Goal: Task Accomplishment & Management: Complete application form

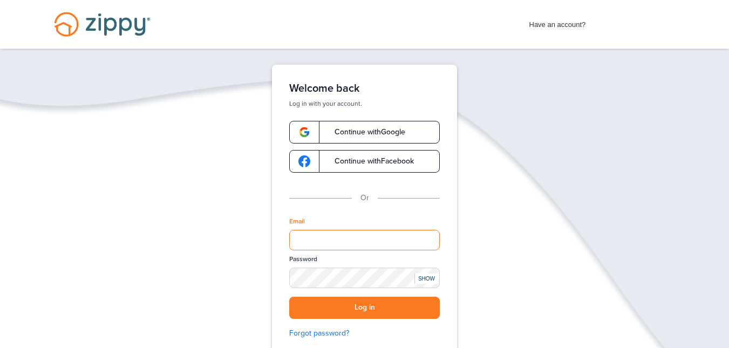
click at [404, 240] on input "Email" at bounding box center [364, 240] width 151 height 21
type input "**********"
click at [426, 278] on div "SHOW" at bounding box center [427, 279] width 24 height 10
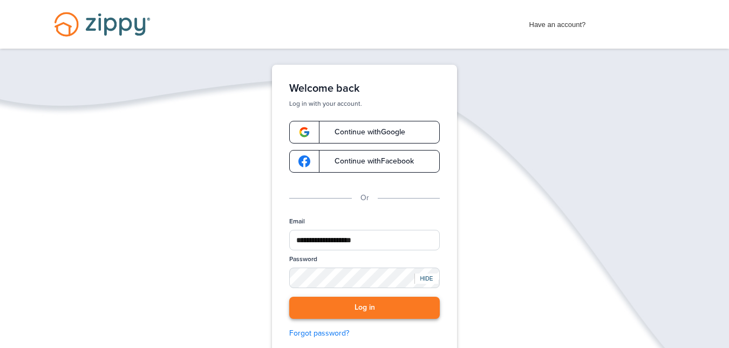
click at [390, 305] on button "Log in" at bounding box center [364, 308] width 151 height 22
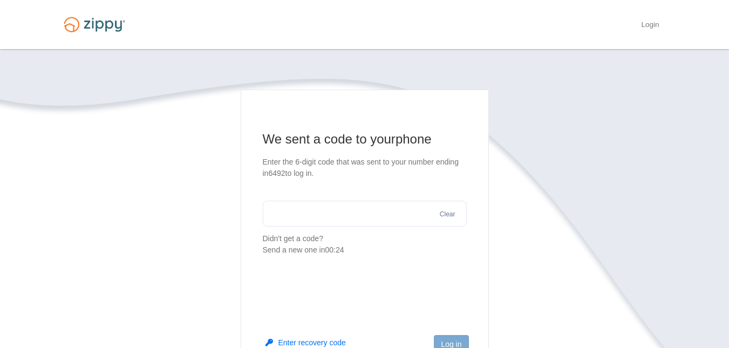
click at [327, 220] on input "text" at bounding box center [365, 214] width 204 height 26
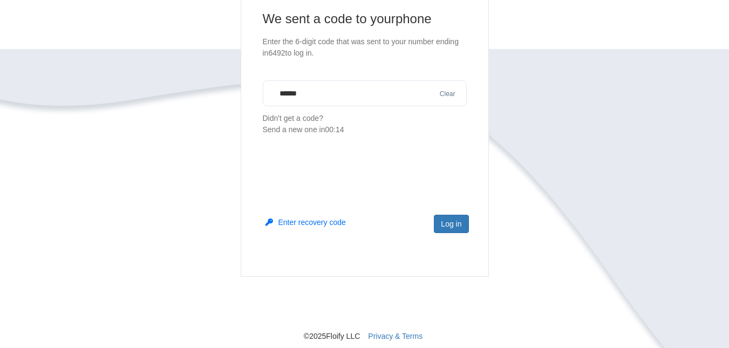
scroll to position [142, 0]
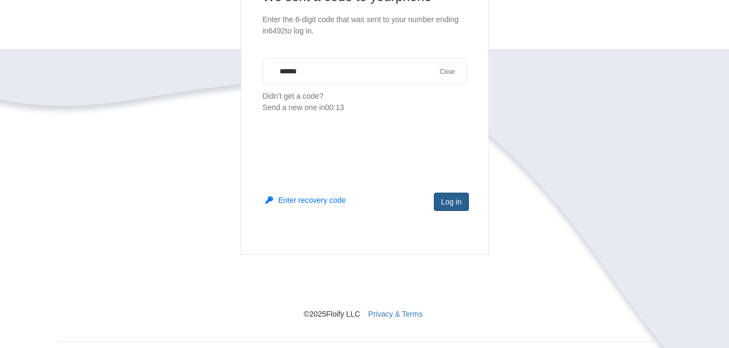
type input "******"
click at [462, 207] on button "Log in" at bounding box center [451, 202] width 35 height 18
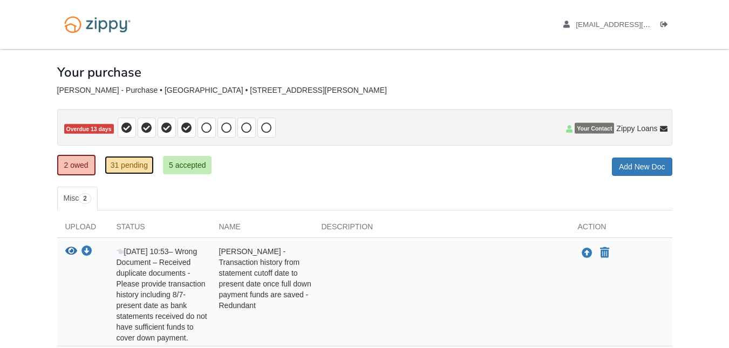
click at [131, 167] on link "31 pending" at bounding box center [129, 165] width 49 height 18
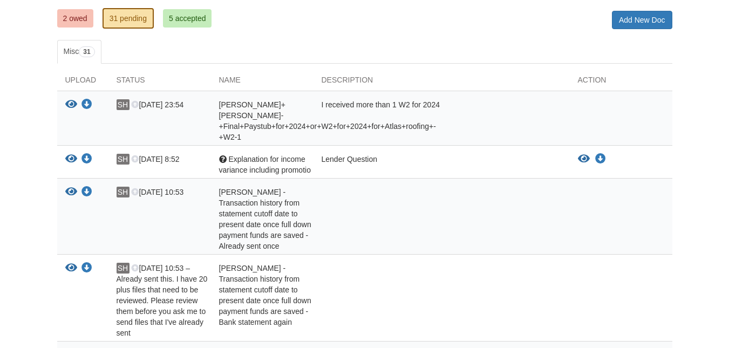
scroll to position [148, 0]
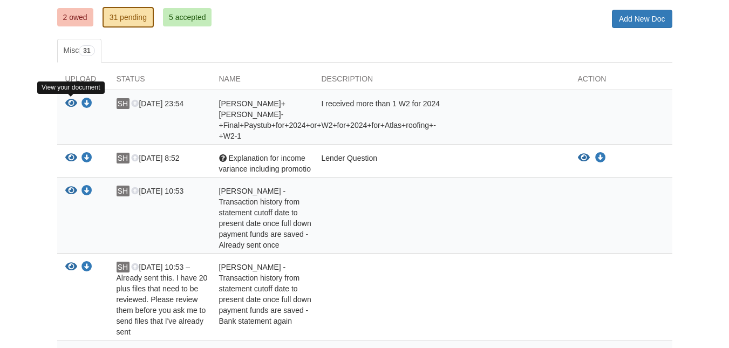
click at [71, 101] on icon "View Stephen+Hart+-+Final+Paystub+for+2024+or+W2+for+2024+for+Atlas+roofing+-+W…" at bounding box center [71, 103] width 12 height 11
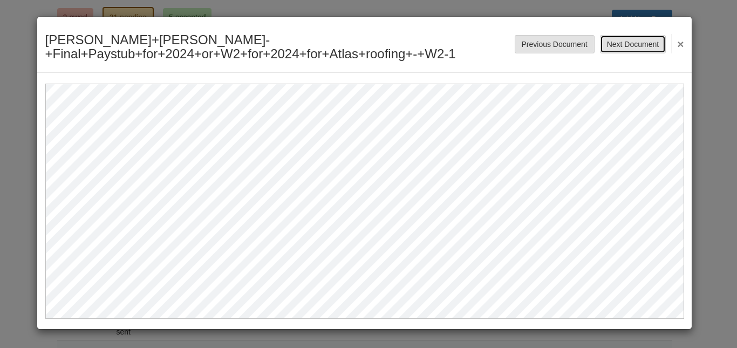
click at [643, 42] on button "Next Document" at bounding box center [633, 44] width 66 height 18
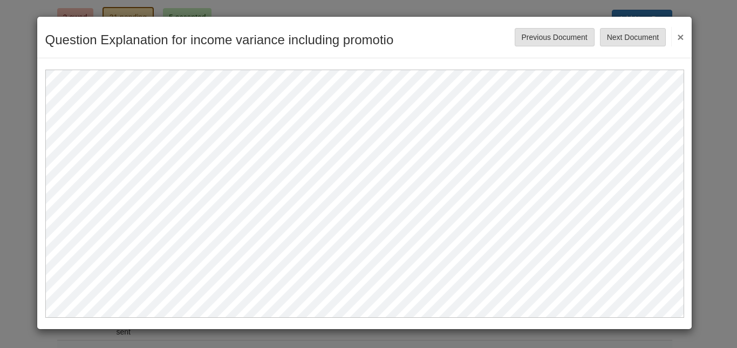
click at [682, 36] on button "×" at bounding box center [677, 36] width 12 height 19
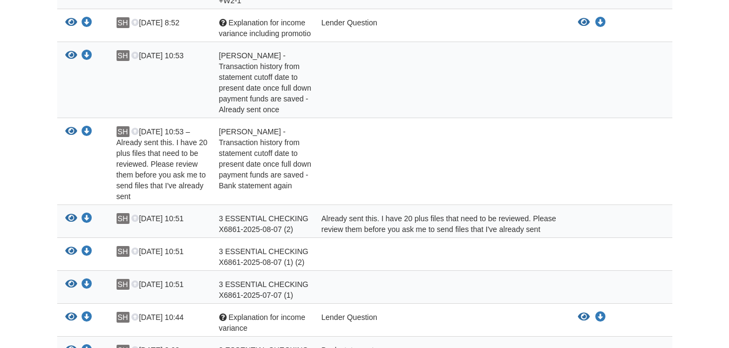
scroll to position [0, 0]
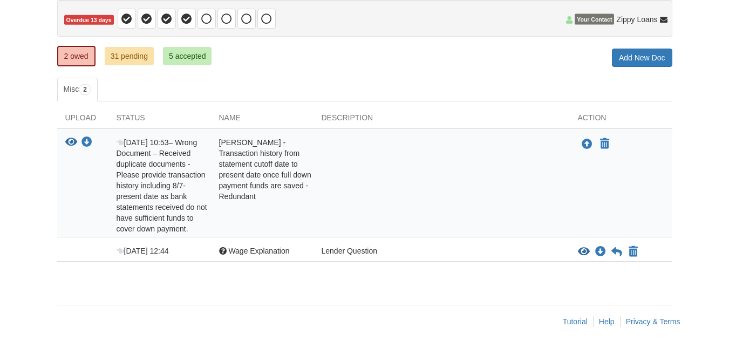
scroll to position [110, 0]
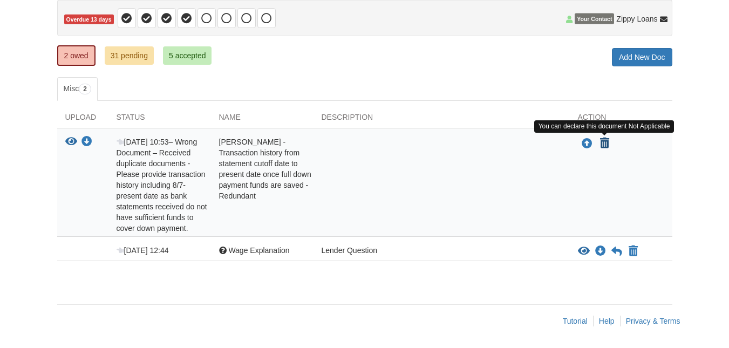
click at [604, 140] on icon "Declare Stephen Hart - Transaction history from statement cutoff date to presen…" at bounding box center [604, 143] width 9 height 11
type input "**********"
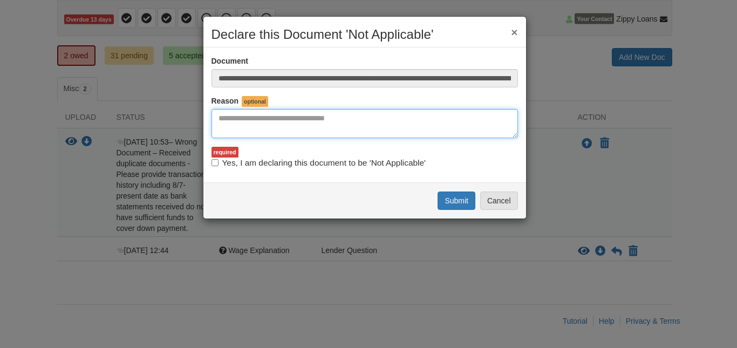
click at [272, 130] on textarea "Reasons Why" at bounding box center [365, 123] width 307 height 29
type textarea "********"
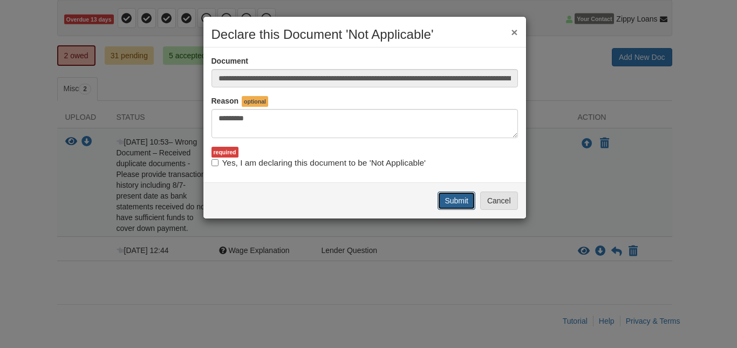
click at [464, 203] on button "Submit" at bounding box center [457, 201] width 38 height 18
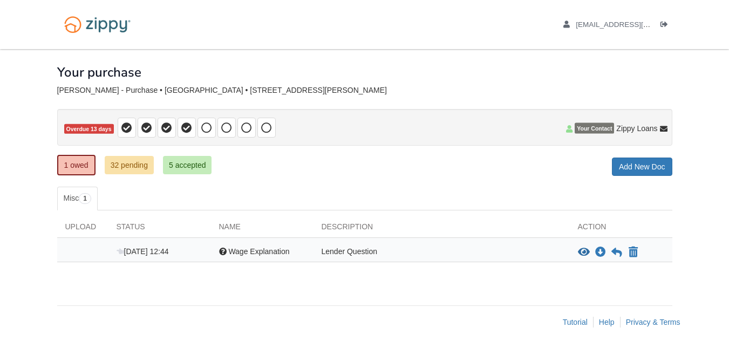
scroll to position [1, 0]
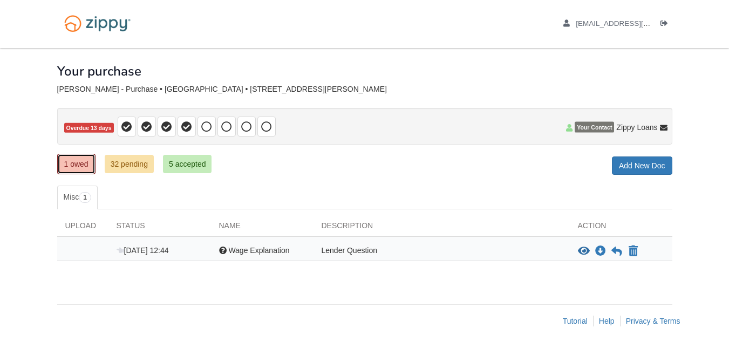
click at [74, 167] on link "1 owed" at bounding box center [76, 164] width 38 height 21
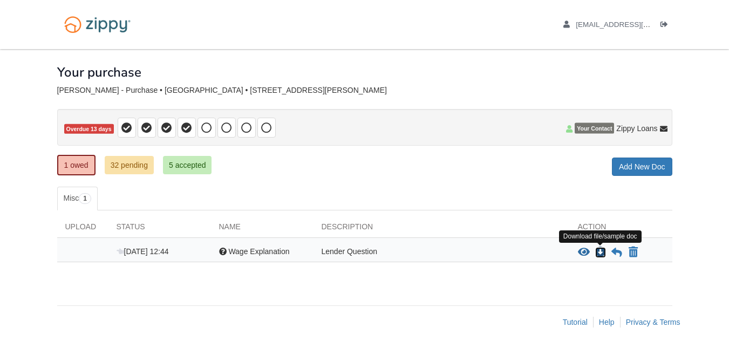
click at [599, 253] on icon "Download Wage Explanation" at bounding box center [600, 252] width 11 height 11
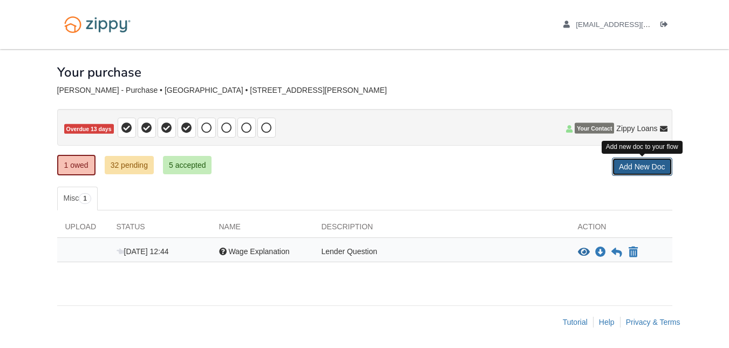
click at [643, 166] on link "Add New Doc" at bounding box center [642, 167] width 60 height 18
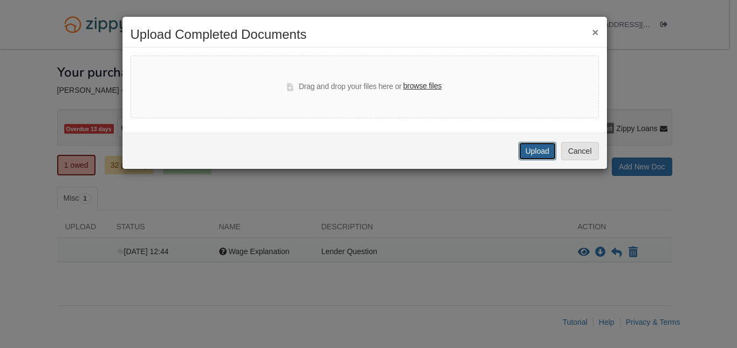
click at [544, 152] on button "Upload" at bounding box center [538, 151] width 38 height 18
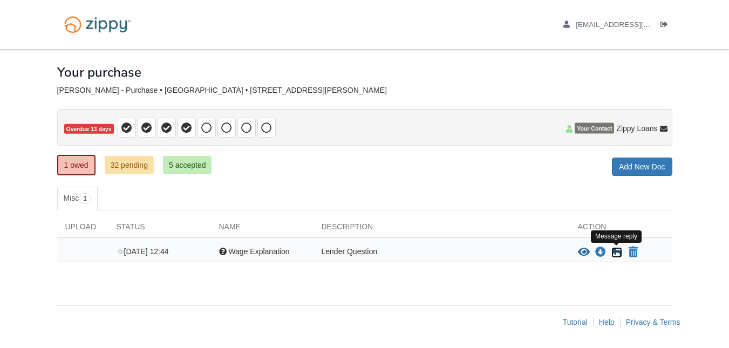
click at [615, 251] on icon at bounding box center [617, 252] width 11 height 11
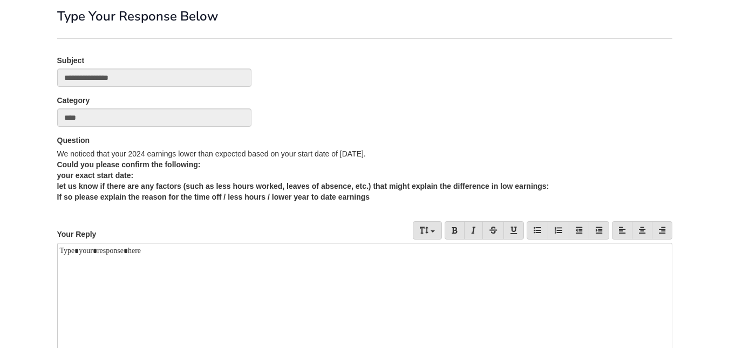
scroll to position [186, 0]
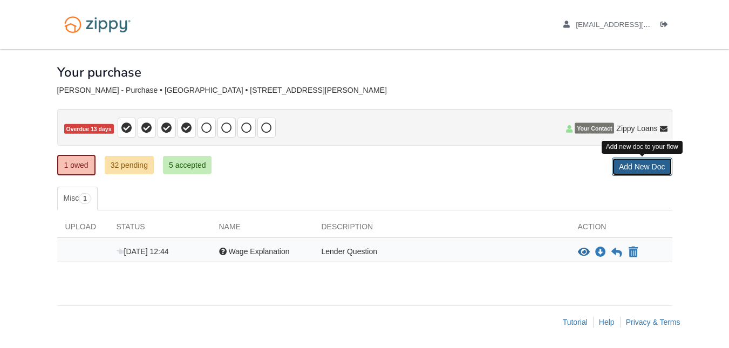
click at [641, 162] on link "Add New Doc" at bounding box center [642, 167] width 60 height 18
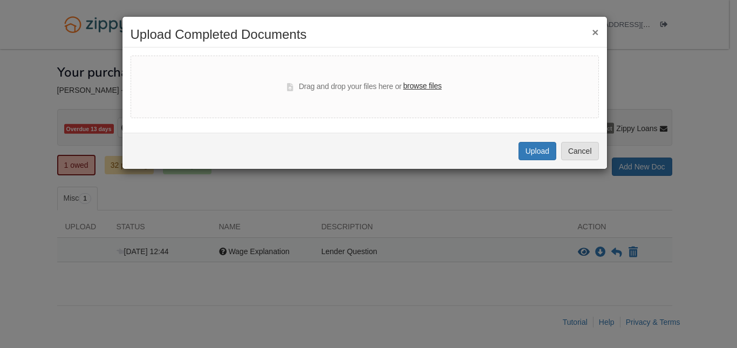
drag, startPoint x: 440, startPoint y: 30, endPoint x: 537, endPoint y: 44, distance: 98.2
click at [537, 43] on div "× Upload Completed Documents" at bounding box center [365, 38] width 485 height 20
drag, startPoint x: 451, startPoint y: 28, endPoint x: 277, endPoint y: 21, distance: 174.5
click at [277, 21] on div "× Upload Completed Documents Drag and drop your files here or browse files Uplo…" at bounding box center [365, 92] width 486 height 153
click at [392, 214] on div "× Upload Completed Documents Drag and drop your files here or browse files Uplo…" at bounding box center [368, 174] width 737 height 348
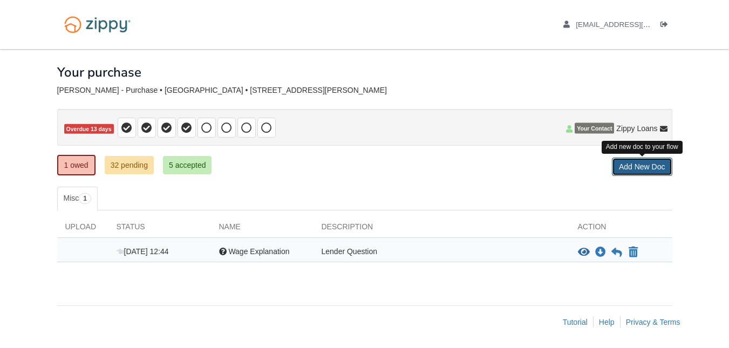
click at [646, 164] on link "Add New Doc" at bounding box center [642, 167] width 60 height 18
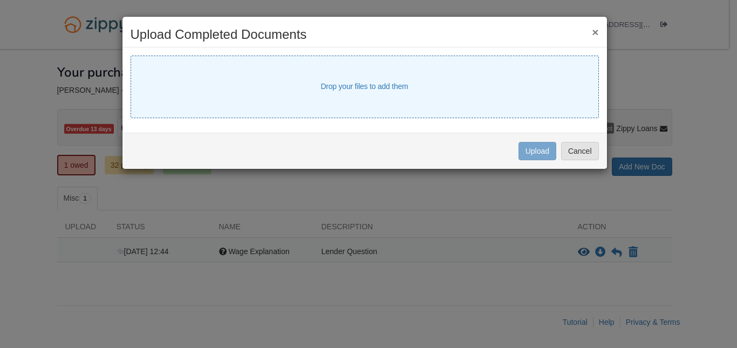
select select "****"
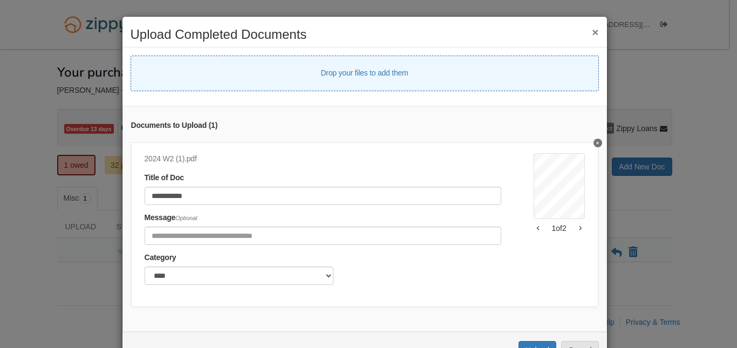
select select "****"
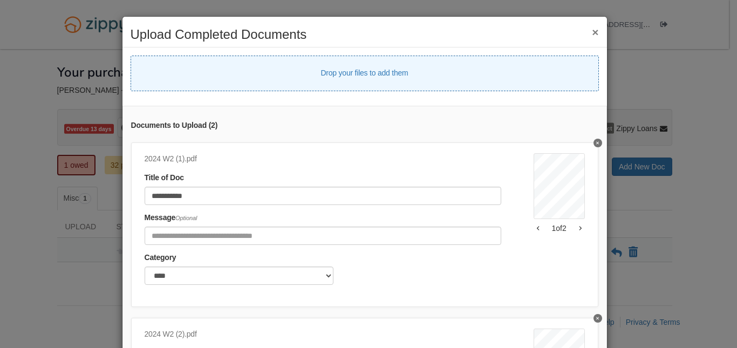
select select "****"
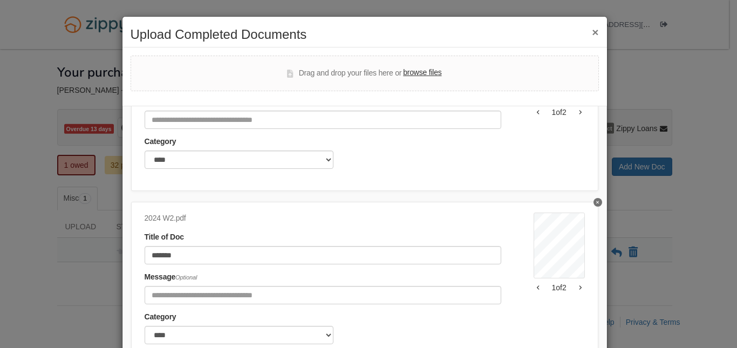
scroll to position [315, 0]
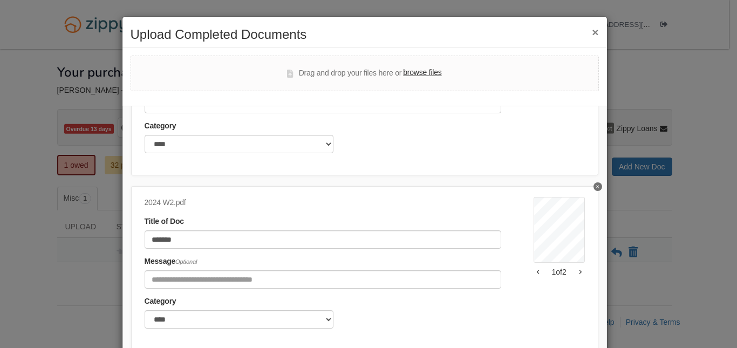
drag, startPoint x: 408, startPoint y: 38, endPoint x: 455, endPoint y: 15, distance: 52.9
click at [455, 15] on div "**********" at bounding box center [368, 174] width 737 height 348
drag, startPoint x: 408, startPoint y: 23, endPoint x: 474, endPoint y: 11, distance: 67.0
click at [474, 11] on div "**********" at bounding box center [368, 174] width 737 height 348
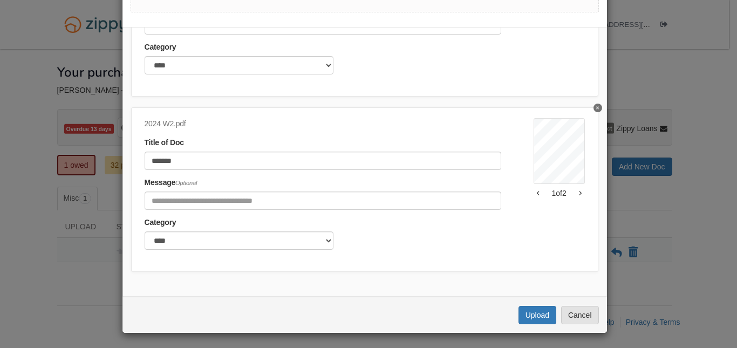
scroll to position [80, 0]
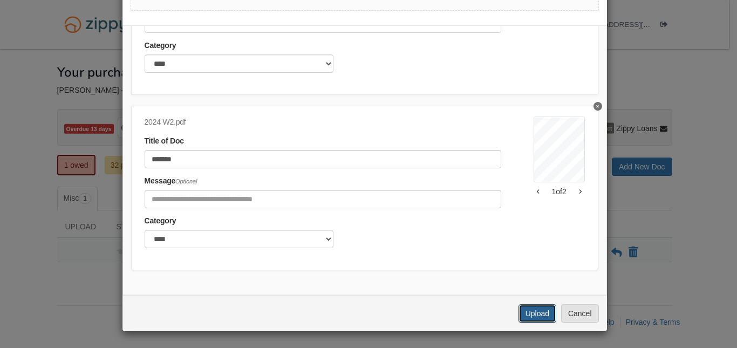
click at [548, 313] on button "Upload" at bounding box center [538, 313] width 38 height 18
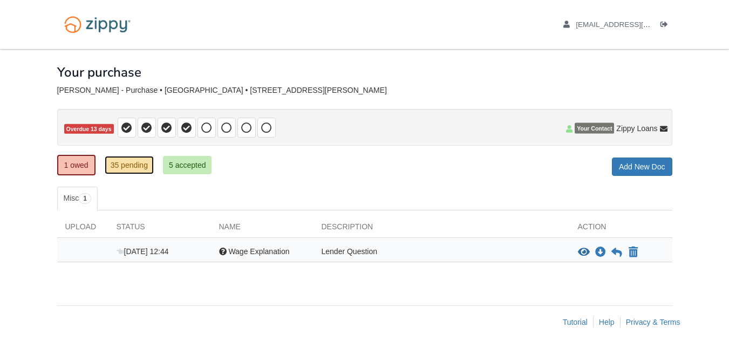
click at [123, 160] on link "35 pending" at bounding box center [129, 165] width 49 height 18
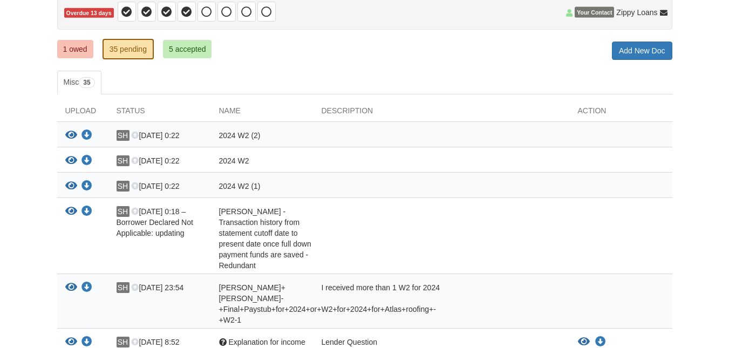
scroll to position [117, 0]
click at [73, 46] on link "1 owed" at bounding box center [75, 48] width 36 height 18
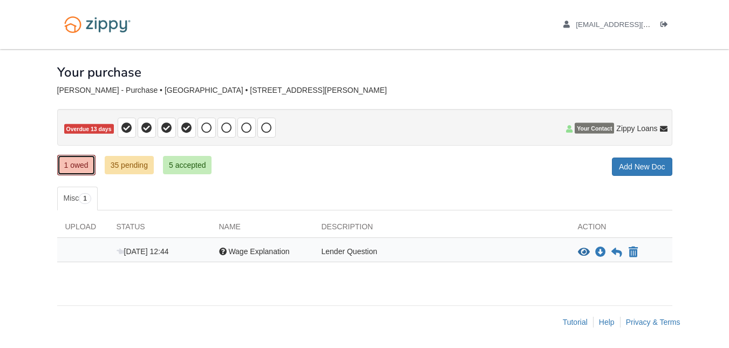
click at [78, 171] on link "1 owed" at bounding box center [76, 165] width 38 height 21
click at [615, 253] on icon at bounding box center [617, 252] width 11 height 11
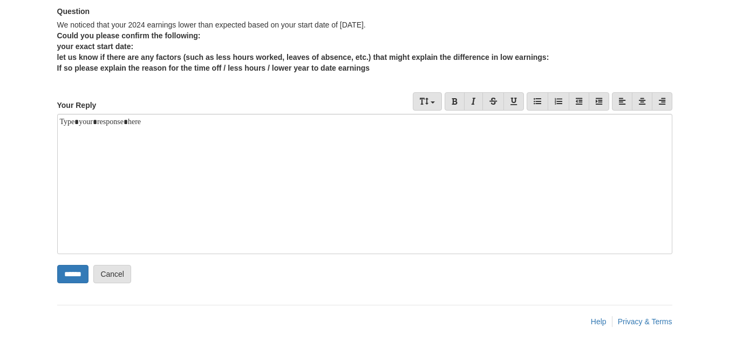
scroll to position [186, 0]
click at [196, 142] on div at bounding box center [364, 183] width 615 height 140
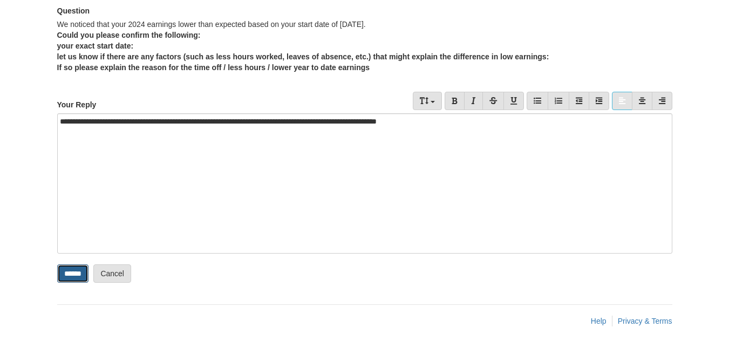
click at [73, 279] on input "******" at bounding box center [72, 273] width 31 height 18
